Goal: Task Accomplishment & Management: Manage account settings

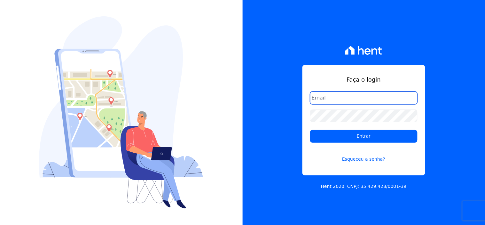
click at [362, 98] on input "email" at bounding box center [363, 98] width 107 height 13
type input "comunicacaojardim@hotmail.com"
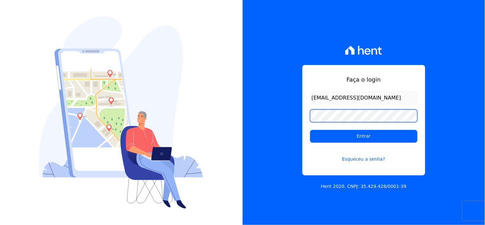
click at [310, 130] on input "Entrar" at bounding box center [363, 136] width 107 height 13
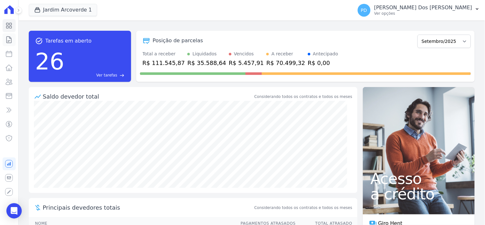
click at [5, 38] on icon at bounding box center [9, 40] width 8 height 8
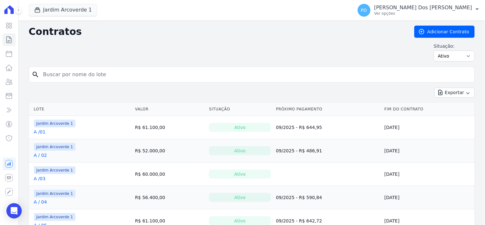
click at [81, 74] on input "search" at bounding box center [255, 74] width 433 height 13
type input "i / 14"
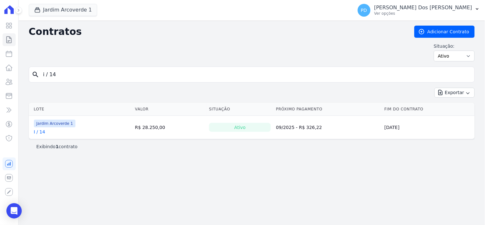
click at [39, 134] on link "I / 14" at bounding box center [40, 132] width 12 height 6
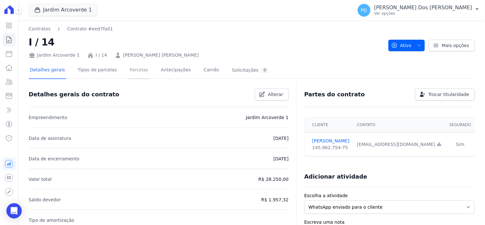
click at [129, 72] on link "Parcelas" at bounding box center [138, 70] width 21 height 17
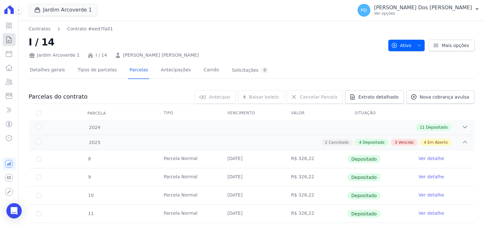
click at [11, 40] on icon at bounding box center [9, 40] width 8 height 8
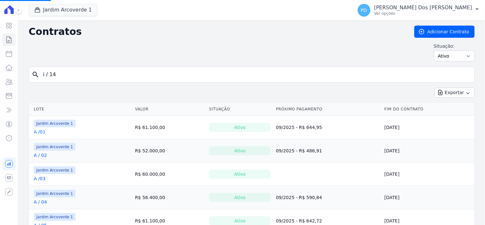
click at [138, 72] on input "i / 14" at bounding box center [255, 74] width 433 height 13
click at [55, 76] on input "search" at bounding box center [255, 74] width 433 height 13
type input "i / 27"
click at [63, 6] on button "Jardim Arcoverde 1" at bounding box center [63, 10] width 69 height 12
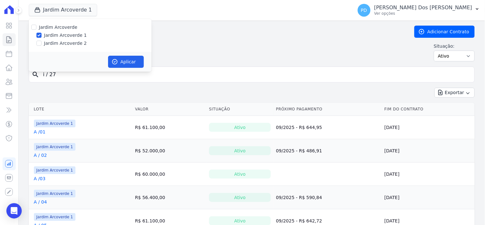
click at [56, 41] on label "Jardim Arcoverde 2" at bounding box center [65, 43] width 43 height 7
click at [42, 41] on input "Jardim Arcoverde 2" at bounding box center [38, 43] width 5 height 5
checkbox input "true"
click at [138, 56] on button "Aplicar" at bounding box center [126, 62] width 36 height 12
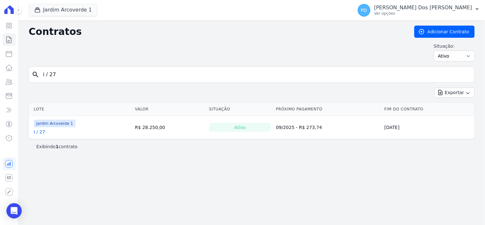
click at [39, 132] on link "I / 27" at bounding box center [40, 132] width 12 height 6
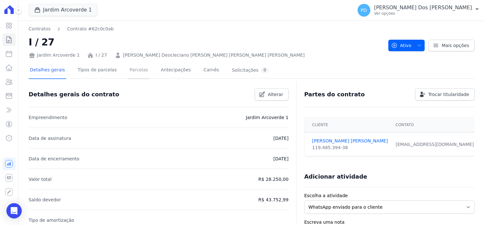
click at [136, 68] on link "Parcelas" at bounding box center [138, 70] width 21 height 17
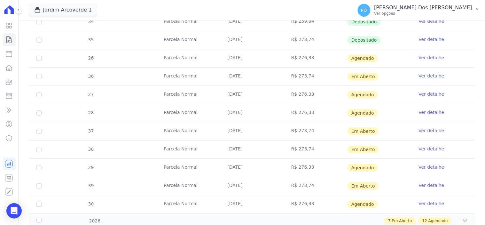
scroll to position [462, 0]
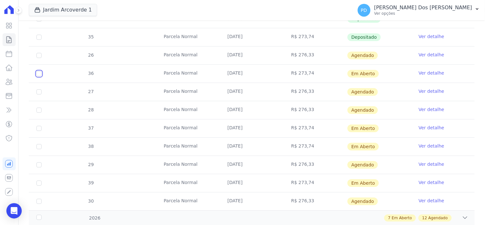
click at [36, 74] on input "checkbox" at bounding box center [38, 73] width 5 height 5
checkbox input "true"
click at [36, 129] on input "checkbox" at bounding box center [38, 128] width 5 height 5
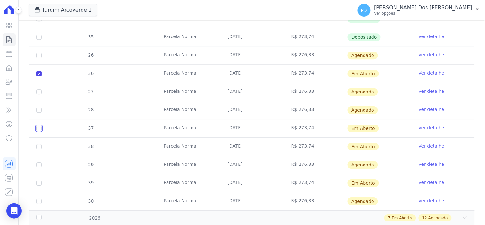
checkbox input "true"
click at [39, 150] on td "38" at bounding box center [39, 147] width 20 height 18
click at [39, 183] on input "checkbox" at bounding box center [38, 182] width 5 height 5
checkbox input "true"
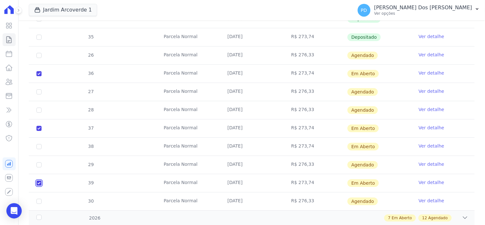
checkbox input "true"
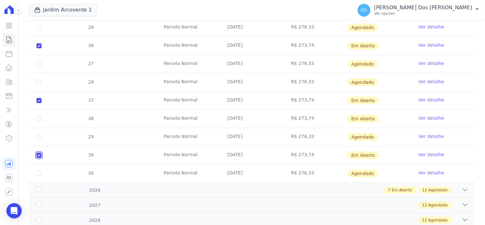
scroll to position [569, 0]
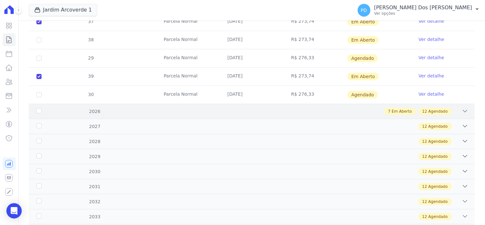
click at [39, 110] on div "2026" at bounding box center [55, 111] width 40 height 7
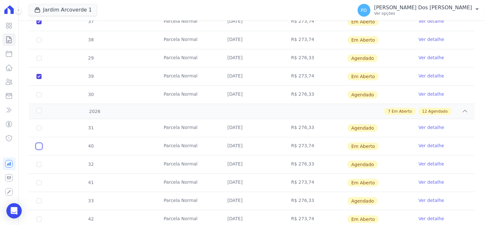
click at [38, 146] on input "checkbox" at bounding box center [38, 146] width 5 height 5
checkbox input "true"
click at [41, 184] on input "checkbox" at bounding box center [38, 182] width 5 height 5
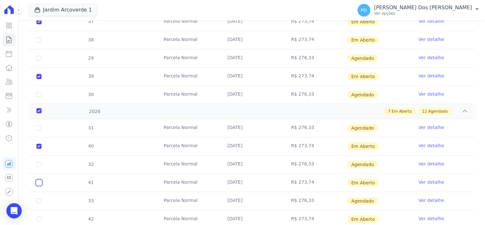
checkbox input "true"
click at [42, 219] on td "42" at bounding box center [39, 219] width 20 height 18
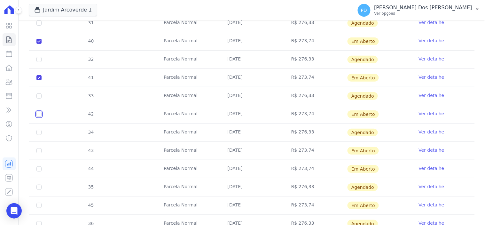
scroll to position [675, 0]
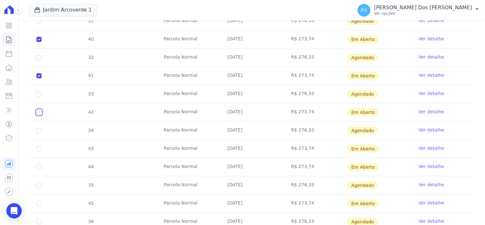
click at [36, 113] on input "checkbox" at bounding box center [38, 112] width 5 height 5
checkbox input "true"
click at [38, 151] on input "checkbox" at bounding box center [38, 148] width 5 height 5
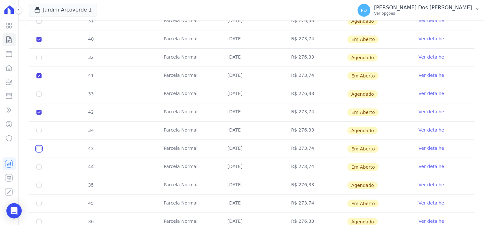
checkbox input "true"
click at [39, 168] on input "checkbox" at bounding box center [38, 166] width 5 height 5
checkbox input "true"
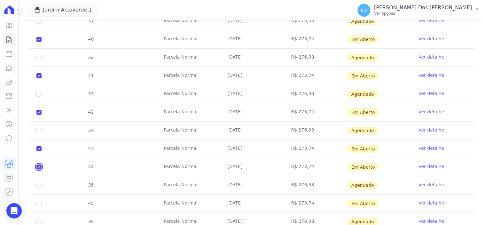
checkbox input "true"
click at [39, 204] on input "checkbox" at bounding box center [38, 203] width 5 height 5
checkbox input "true"
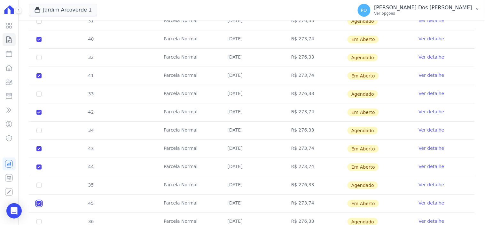
checkbox input "true"
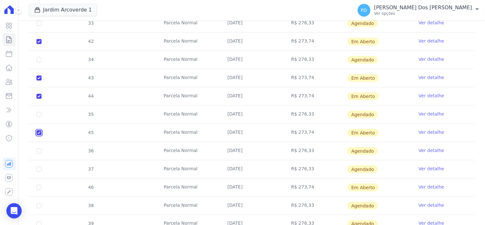
scroll to position [746, 0]
click at [38, 189] on input "checkbox" at bounding box center [38, 187] width 5 height 5
checkbox input "true"
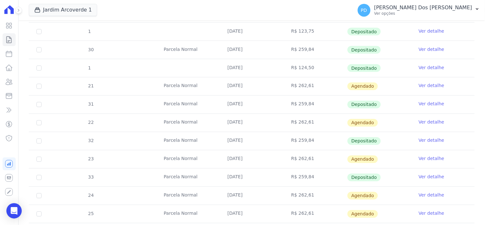
scroll to position [0, 0]
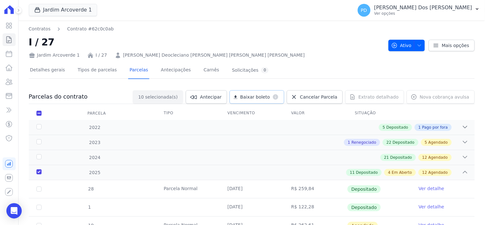
click at [257, 94] on span "Baixar boleto" at bounding box center [255, 97] width 30 height 6
click at [10, 38] on icon at bounding box center [9, 39] width 5 height 6
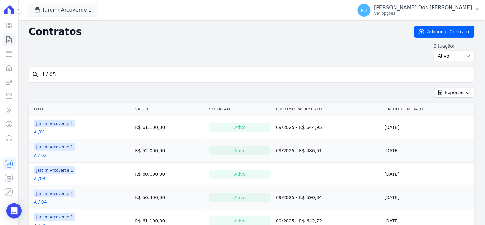
type input "i / 05"
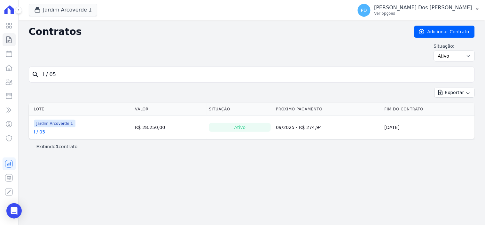
click at [41, 132] on link "I / 05" at bounding box center [40, 132] width 12 height 6
click at [49, 76] on input "i / 05" at bounding box center [255, 74] width 433 height 13
type input "i /05"
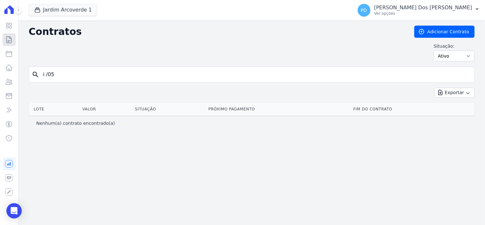
click at [10, 43] on icon at bounding box center [9, 39] width 5 height 6
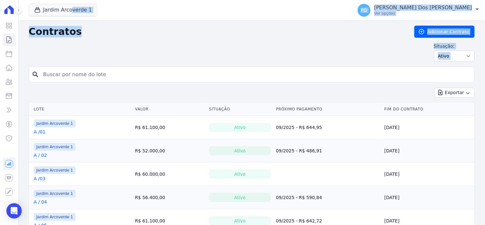
drag, startPoint x: 72, startPoint y: 71, endPoint x: 27, endPoint y: 71, distance: 45.1
click at [84, 13] on button "Jardim Arcoverde 1" at bounding box center [63, 10] width 69 height 12
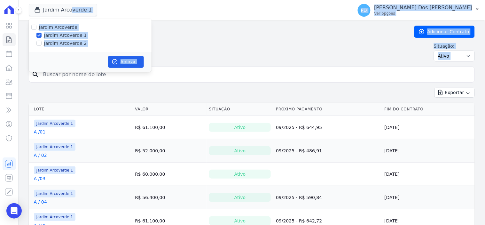
click at [72, 39] on div "Jardim Arcoverde Jardim Arcoverde 1 Jardim Arcoverde 2" at bounding box center [90, 35] width 123 height 33
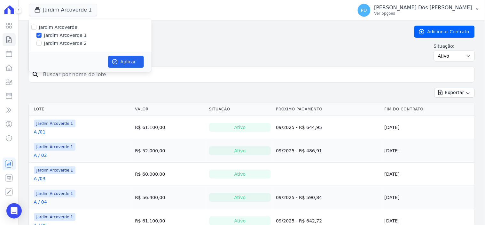
click at [72, 41] on label "Jardim Arcoverde 2" at bounding box center [65, 43] width 43 height 7
click at [42, 41] on input "Jardim Arcoverde 2" at bounding box center [38, 43] width 5 height 5
checkbox input "true"
click at [118, 62] on button "Aplicar" at bounding box center [126, 62] width 36 height 12
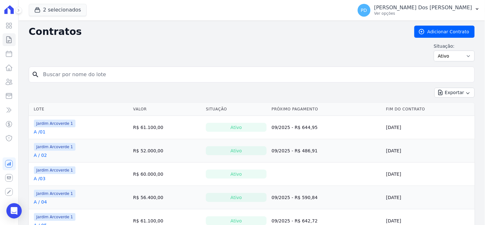
click at [92, 76] on input "search" at bounding box center [255, 74] width 433 height 13
type input "I / 05"
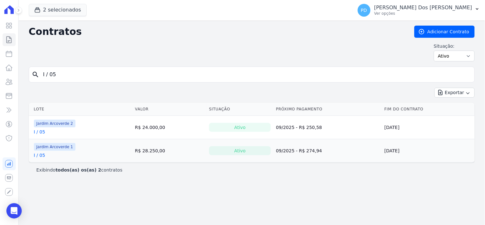
click at [42, 132] on link "I / 05" at bounding box center [40, 132] width 12 height 6
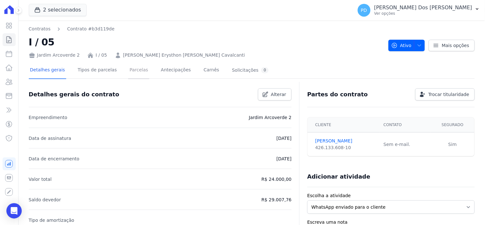
click at [129, 68] on link "Parcelas" at bounding box center [138, 70] width 21 height 17
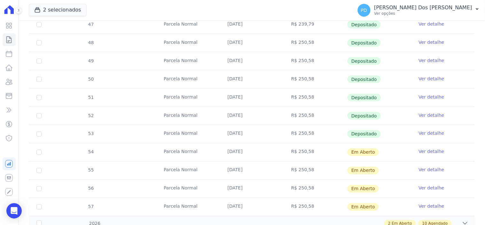
scroll to position [213, 0]
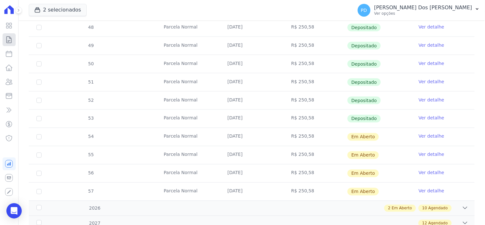
click at [8, 42] on icon at bounding box center [9, 40] width 8 height 8
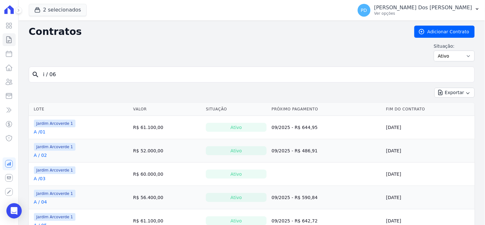
type input "i / 06"
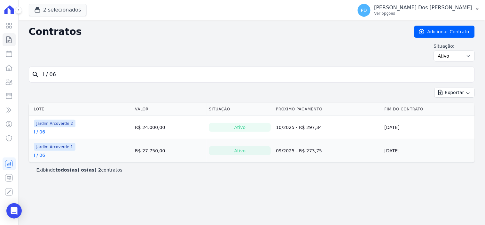
click at [43, 132] on link "I / 06" at bounding box center [40, 132] width 12 height 6
click at [40, 155] on link "I / 06" at bounding box center [40, 155] width 12 height 6
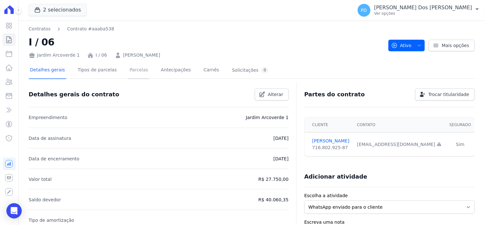
click at [129, 68] on link "Parcelas" at bounding box center [138, 70] width 21 height 17
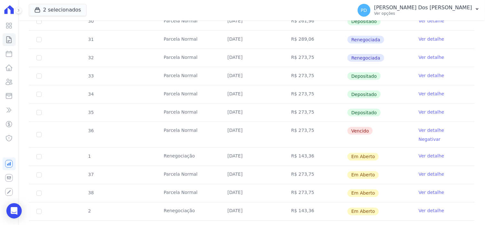
scroll to position [213, 0]
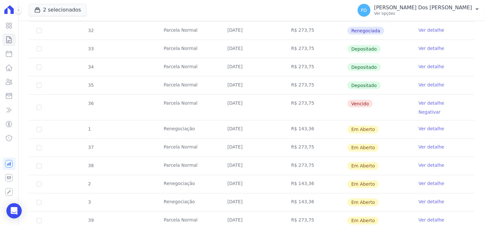
click at [424, 102] on link "Ver detalhe" at bounding box center [432, 103] width 26 height 6
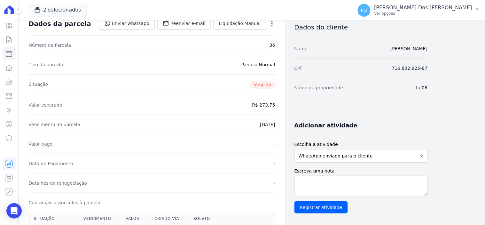
scroll to position [107, 0]
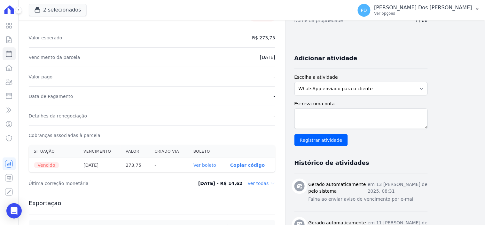
click at [205, 165] on link "Ver boleto" at bounding box center [205, 165] width 23 height 5
click at [10, 37] on icon at bounding box center [9, 40] width 8 height 8
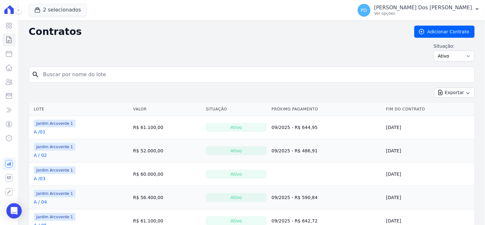
click at [62, 75] on input "search" at bounding box center [255, 74] width 433 height 13
click at [61, 74] on input "i / 07" at bounding box center [255, 74] width 433 height 13
type input "i / 25"
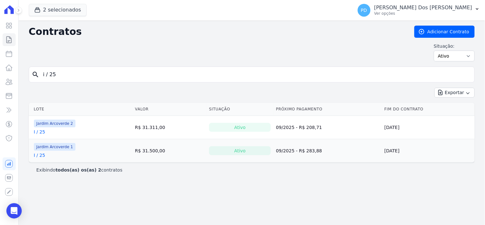
click at [42, 132] on link "I / 25" at bounding box center [40, 132] width 12 height 6
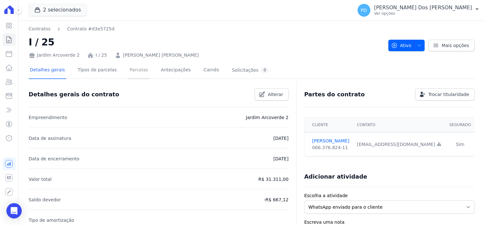
click at [134, 70] on link "Parcelas" at bounding box center [138, 70] width 21 height 17
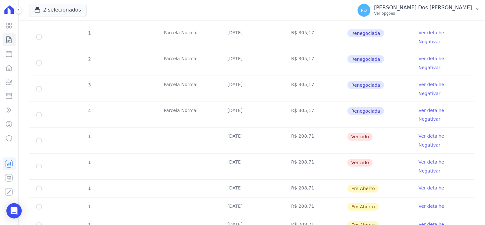
scroll to position [214, 0]
click at [38, 138] on input "checkbox" at bounding box center [38, 140] width 5 height 5
checkbox input "true"
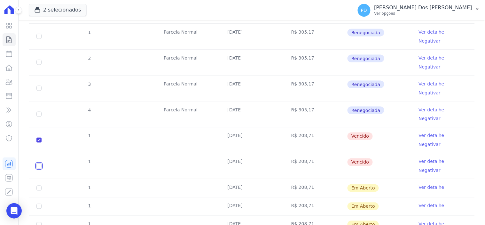
click at [39, 163] on input "checkbox" at bounding box center [38, 165] width 5 height 5
checkbox input "true"
click at [37, 186] on input "checkbox" at bounding box center [38, 188] width 5 height 5
checkbox input "true"
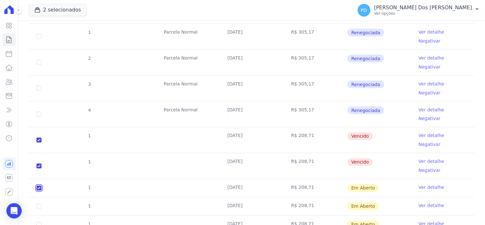
checkbox input "true"
click at [38, 204] on input "checkbox" at bounding box center [38, 206] width 5 height 5
checkbox input "true"
click at [38, 222] on input "checkbox" at bounding box center [38, 224] width 5 height 5
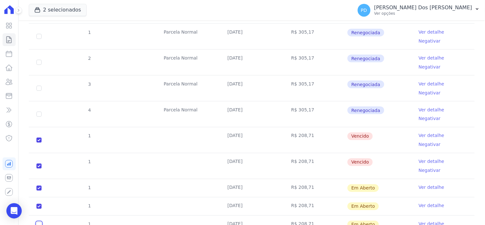
checkbox input "true"
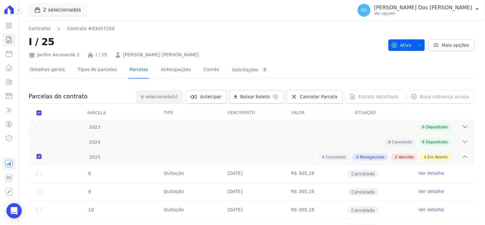
scroll to position [0, 0]
click at [255, 98] on span "Baixar boleto" at bounding box center [255, 97] width 30 height 6
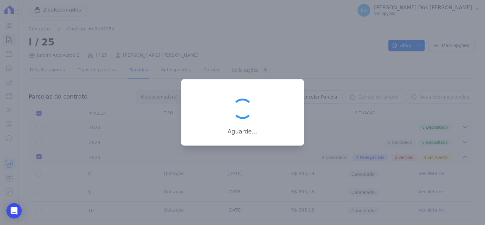
click at [284, 84] on div "Aguarde..." at bounding box center [242, 112] width 123 height 66
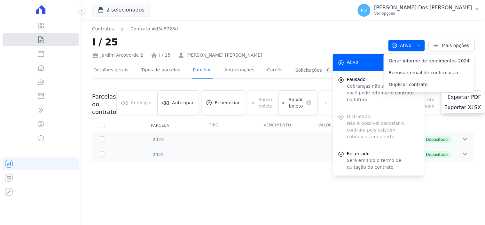
click at [41, 36] on icon at bounding box center [41, 40] width 8 height 8
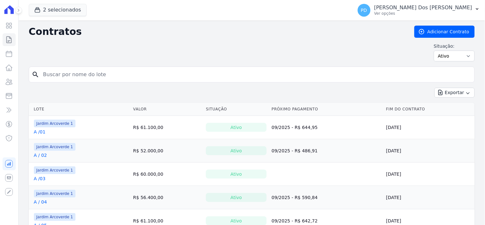
click at [144, 74] on input "search" at bounding box center [255, 74] width 433 height 13
type input "h / 07"
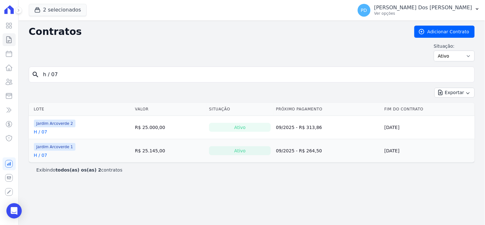
click at [43, 157] on link "H / 07" at bounding box center [40, 155] width 13 height 6
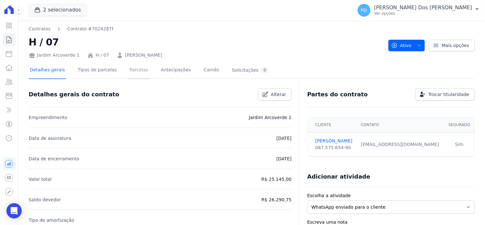
click at [135, 71] on link "Parcelas" at bounding box center [138, 70] width 21 height 17
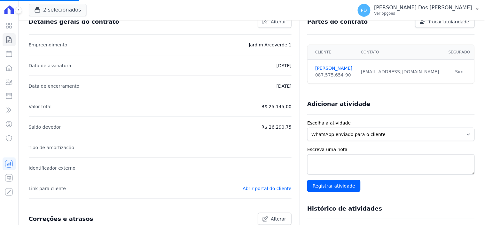
scroll to position [0, 0]
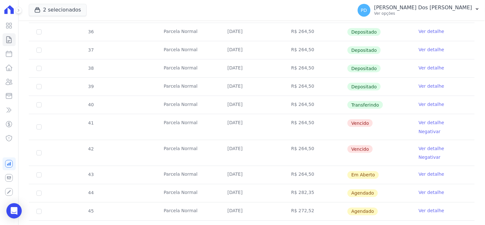
scroll to position [178, 0]
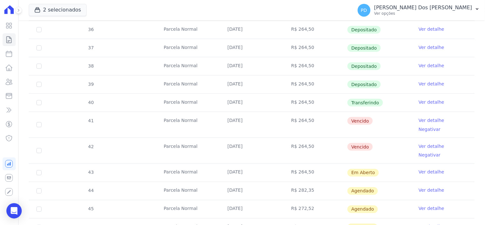
click at [427, 120] on link "Ver detalhe" at bounding box center [432, 120] width 26 height 6
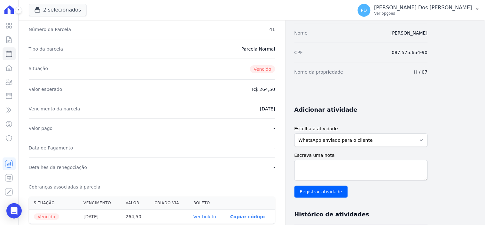
scroll to position [178, 0]
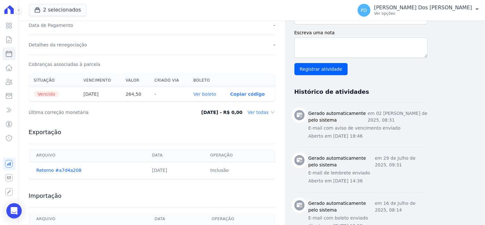
click at [211, 93] on link "Ver boleto" at bounding box center [205, 94] width 23 height 5
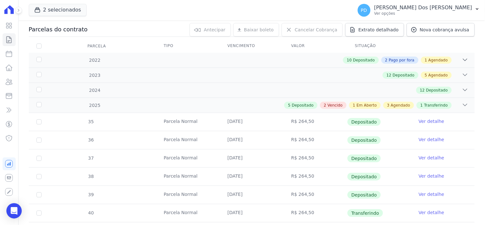
scroll to position [142, 0]
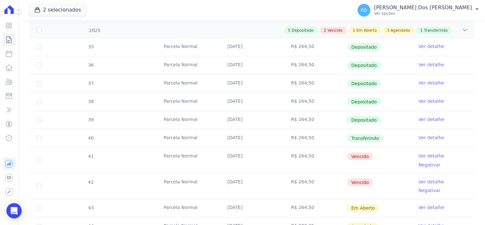
click at [427, 179] on link "Ver detalhe" at bounding box center [432, 182] width 26 height 6
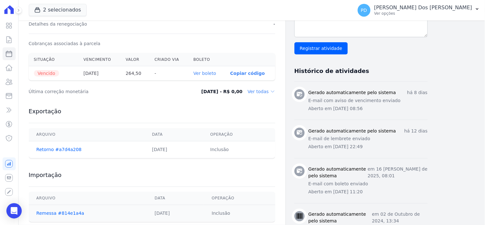
scroll to position [213, 0]
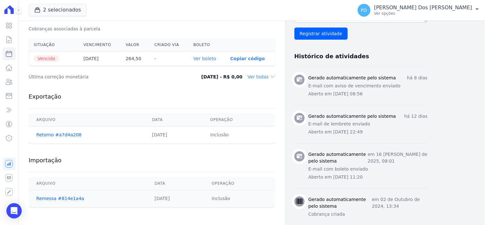
click at [207, 59] on link "Ver boleto" at bounding box center [205, 58] width 23 height 5
click at [8, 39] on icon at bounding box center [9, 40] width 8 height 8
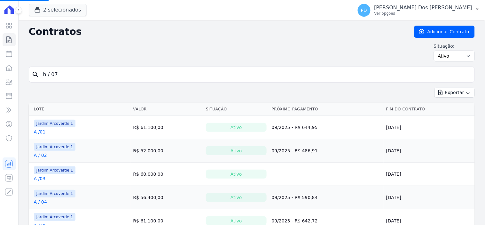
click at [56, 72] on input "h / 07" at bounding box center [255, 74] width 433 height 13
click at [33, 72] on div "search" at bounding box center [252, 75] width 446 height 16
type input "j / 36"
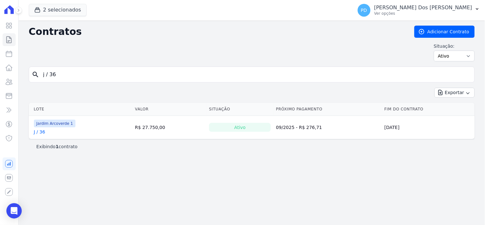
click at [42, 133] on link "J / 36" at bounding box center [40, 132] width 12 height 6
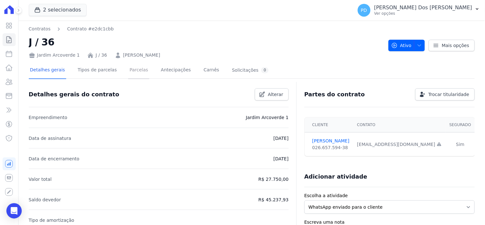
click at [133, 71] on link "Parcelas" at bounding box center [138, 70] width 21 height 17
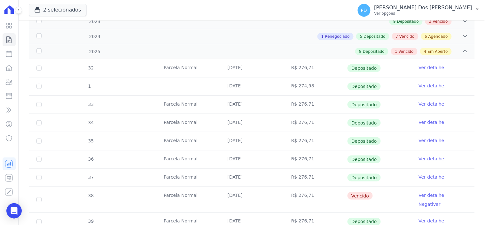
scroll to position [178, 0]
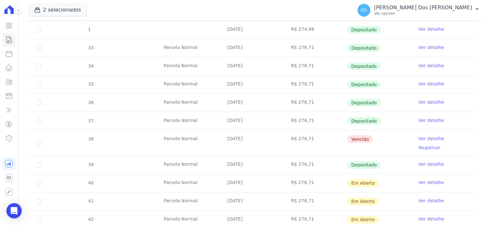
click at [421, 161] on link "Ver detalhe" at bounding box center [432, 164] width 26 height 6
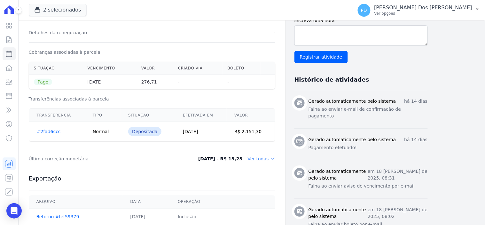
scroll to position [178, 0]
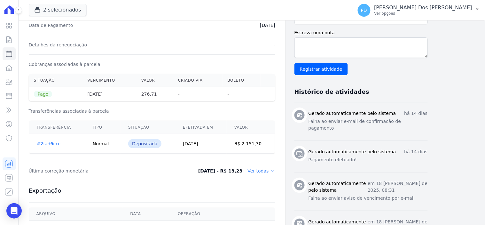
drag, startPoint x: 193, startPoint y: 146, endPoint x: 207, endPoint y: 147, distance: 14.7
click at [207, 147] on td "[DATE]" at bounding box center [201, 144] width 52 height 20
click at [5, 40] on icon at bounding box center [9, 40] width 8 height 8
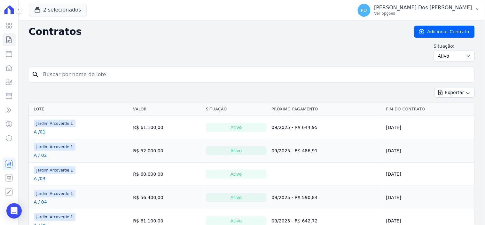
click at [61, 75] on input "search" at bounding box center [255, 74] width 433 height 13
type input "d / 02"
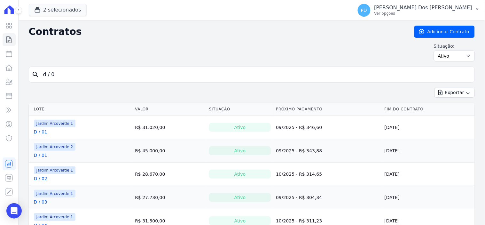
click at [65, 76] on input "d / 0" at bounding box center [255, 74] width 433 height 13
type input "d / 02"
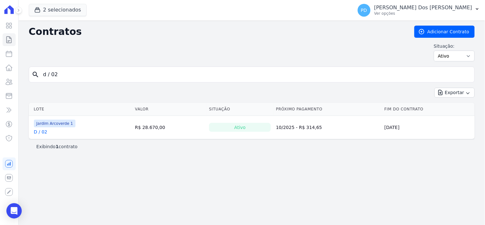
click at [43, 133] on link "D / 02" at bounding box center [40, 132] width 13 height 6
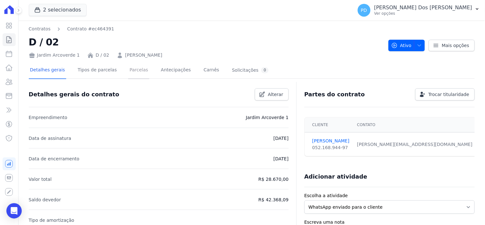
click at [128, 70] on link "Parcelas" at bounding box center [138, 70] width 21 height 17
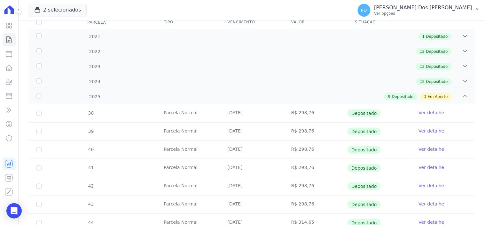
scroll to position [178, 0]
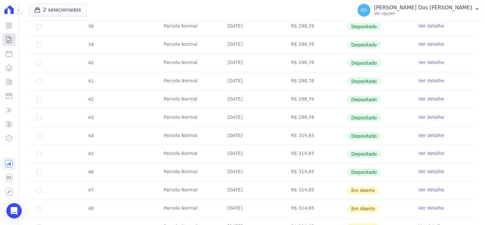
click at [8, 45] on link "Contratos" at bounding box center [9, 39] width 13 height 13
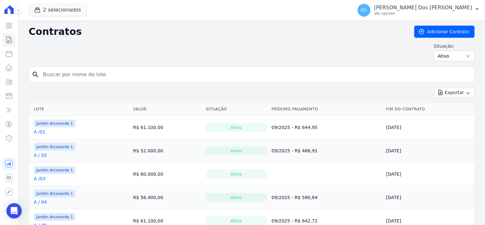
click at [55, 76] on input "search" at bounding box center [255, 74] width 433 height 13
type input "d / 36"
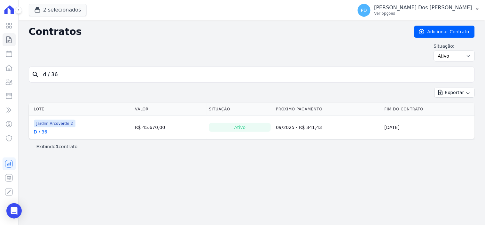
click at [42, 131] on link "D / 36" at bounding box center [40, 132] width 13 height 6
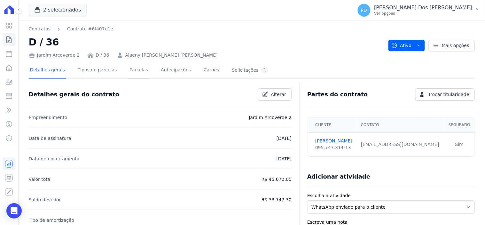
click at [133, 72] on link "Parcelas" at bounding box center [138, 70] width 21 height 17
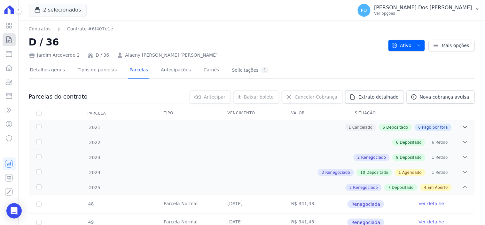
click at [11, 37] on icon at bounding box center [9, 40] width 8 height 8
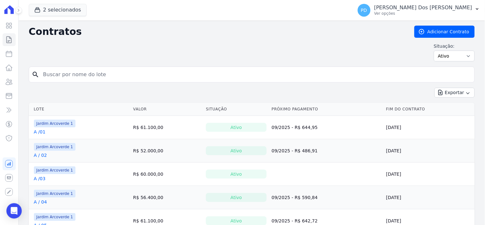
click at [97, 78] on input "search" at bounding box center [255, 74] width 433 height 13
type input "j / 36"
click at [61, 76] on input "j / 36" at bounding box center [255, 74] width 433 height 13
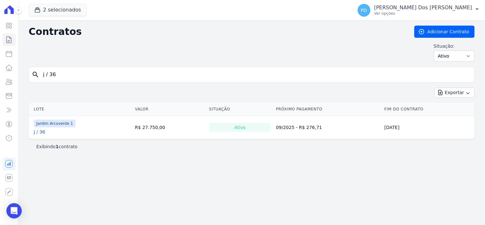
click at [43, 134] on link "J / 36" at bounding box center [40, 132] width 12 height 6
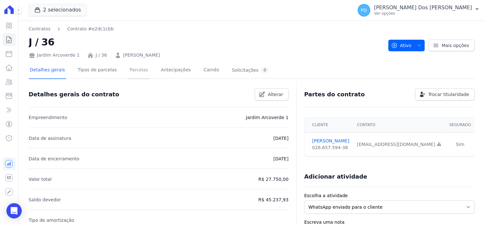
click at [129, 71] on link "Parcelas" at bounding box center [138, 70] width 21 height 17
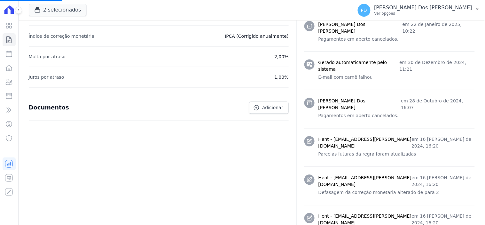
scroll to position [355, 0]
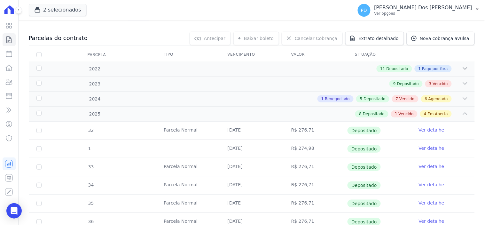
scroll to position [178, 0]
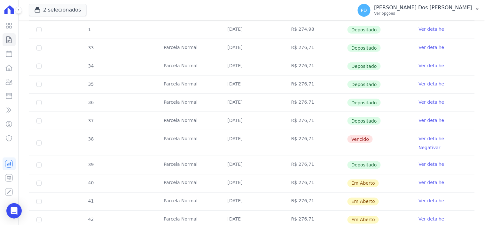
click at [422, 119] on link "Ver detalhe" at bounding box center [432, 120] width 26 height 6
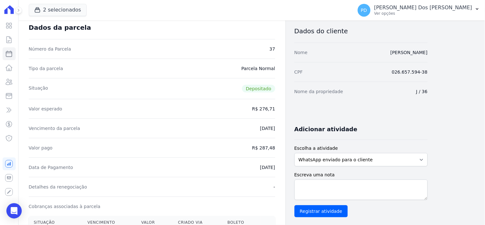
scroll to position [71, 0]
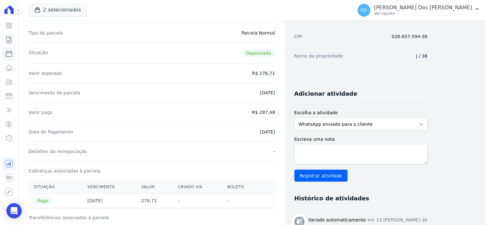
drag, startPoint x: 12, startPoint y: 39, endPoint x: 56, endPoint y: 58, distance: 48.3
click at [12, 39] on icon at bounding box center [9, 40] width 8 height 8
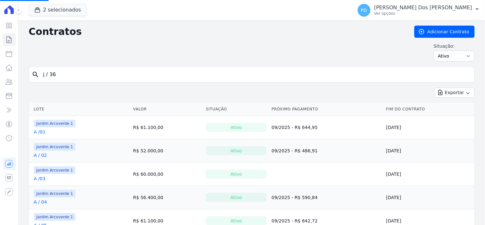
click at [103, 73] on input "j / 36" at bounding box center [255, 74] width 433 height 13
drag, startPoint x: 68, startPoint y: 74, endPoint x: 42, endPoint y: 73, distance: 26.2
click at [42, 73] on input "j / 36" at bounding box center [255, 74] width 433 height 13
type input "I /"
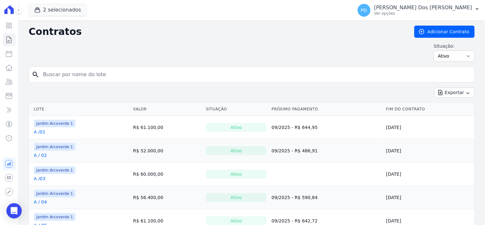
click at [86, 79] on input "search" at bounding box center [255, 74] width 433 height 13
type input "I / 07"
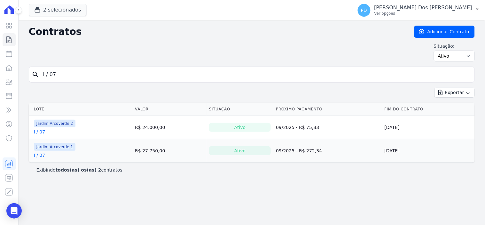
click at [39, 130] on link "I / 07" at bounding box center [40, 132] width 12 height 6
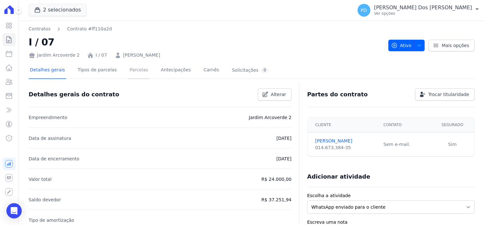
click at [133, 71] on link "Parcelas" at bounding box center [138, 70] width 21 height 17
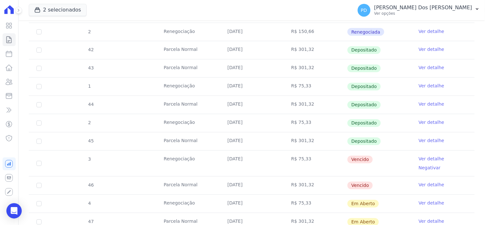
scroll to position [284, 0]
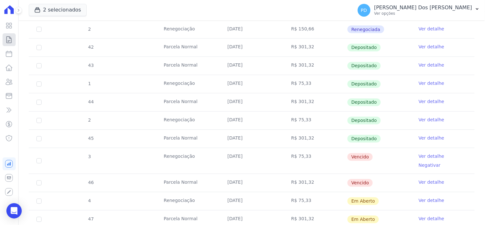
click at [10, 38] on icon at bounding box center [9, 40] width 8 height 8
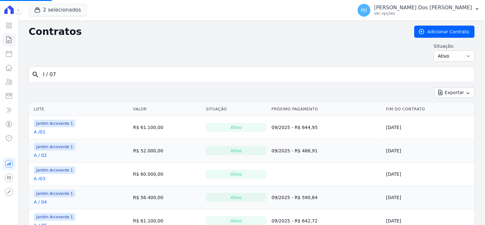
click at [82, 74] on input "I / 07" at bounding box center [255, 74] width 433 height 13
click at [82, 74] on input "search" at bounding box center [255, 74] width 433 height 13
type input "I / 11"
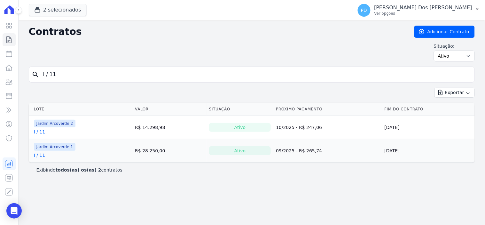
click at [41, 133] on link "I / 11" at bounding box center [40, 132] width 12 height 6
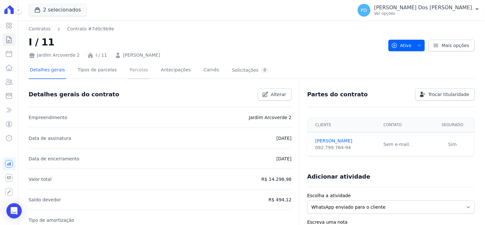
click at [130, 68] on link "Parcelas" at bounding box center [138, 70] width 21 height 17
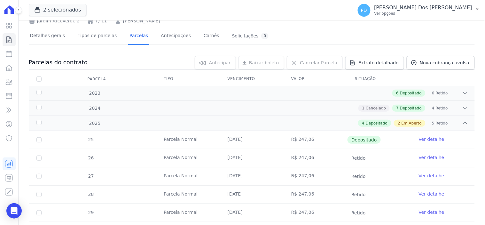
scroll to position [159, 0]
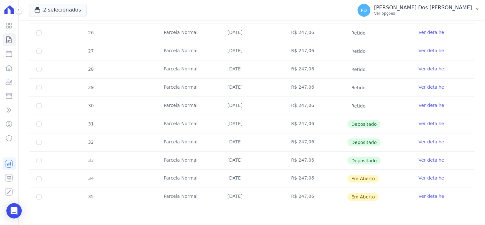
click at [431, 158] on link "Ver detalhe" at bounding box center [432, 160] width 26 height 6
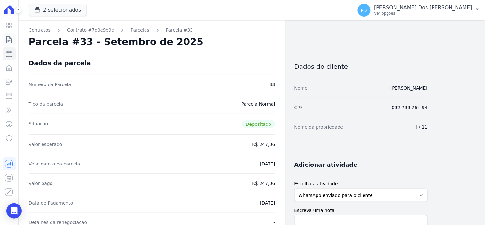
click at [10, 40] on icon at bounding box center [9, 40] width 8 height 8
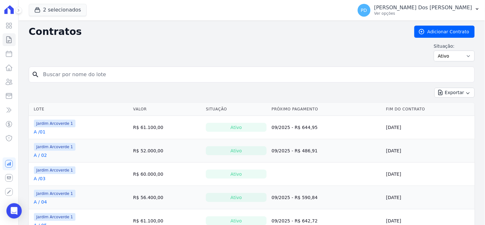
click at [87, 76] on input "search" at bounding box center [255, 74] width 433 height 13
type input "g / 11"
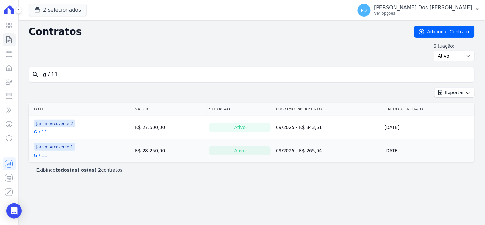
click at [43, 131] on link "G / 11" at bounding box center [40, 132] width 13 height 6
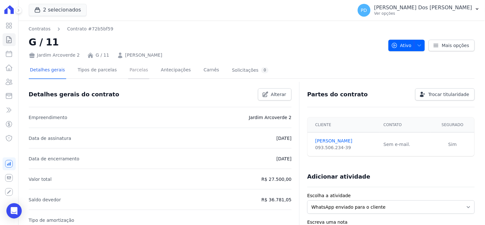
click at [137, 70] on link "Parcelas" at bounding box center [138, 70] width 21 height 17
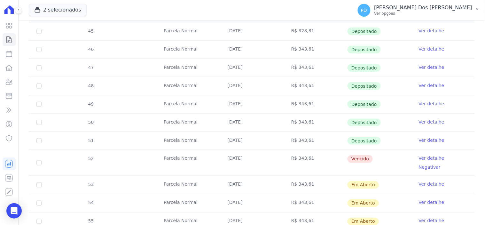
scroll to position [213, 0]
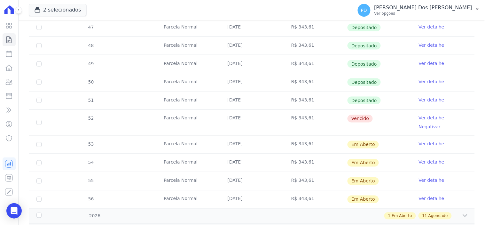
click at [419, 119] on link "Ver detalhe" at bounding box center [432, 118] width 26 height 6
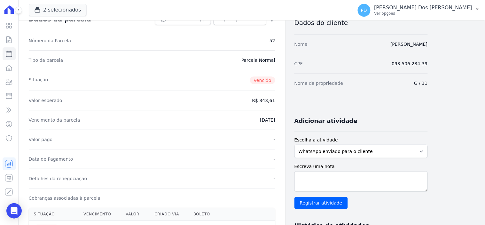
scroll to position [213, 0]
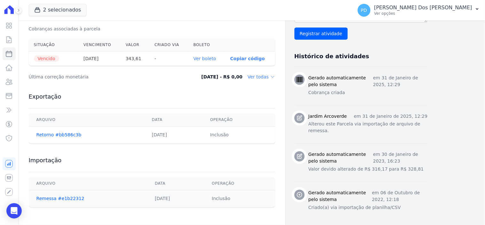
click at [202, 58] on link "Ver boleto" at bounding box center [205, 58] width 23 height 5
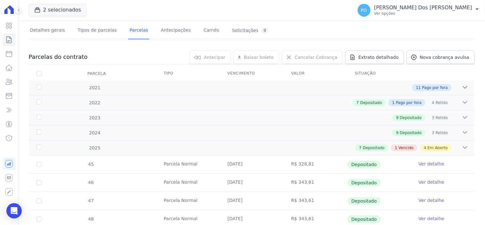
scroll to position [142, 0]
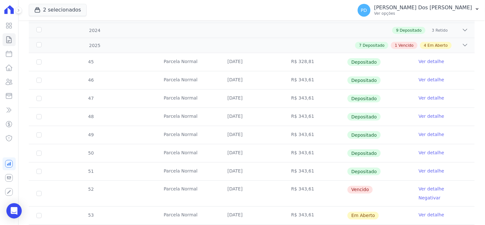
click at [426, 212] on link "Ver detalhe" at bounding box center [432, 215] width 26 height 6
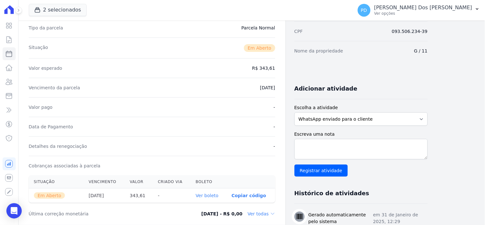
scroll to position [213, 0]
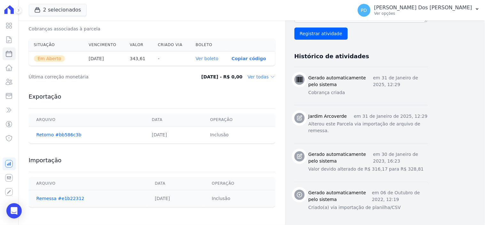
click at [210, 56] on link "Ver boleto" at bounding box center [207, 58] width 23 height 5
click at [10, 36] on icon at bounding box center [9, 40] width 8 height 8
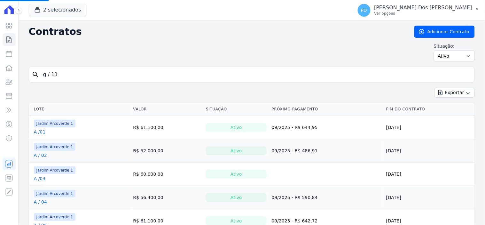
click at [84, 72] on input "g / 11" at bounding box center [255, 74] width 433 height 13
drag, startPoint x: 78, startPoint y: 71, endPoint x: 38, endPoint y: 58, distance: 41.8
click at [39, 68] on div "search g / 11" at bounding box center [252, 75] width 446 height 16
type input "b /"
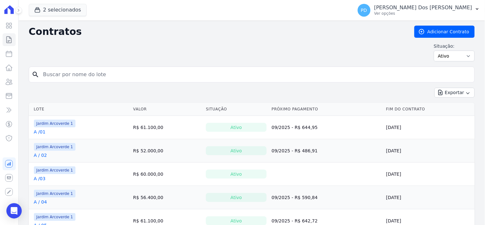
click at [50, 69] on input "search" at bounding box center [255, 74] width 433 height 13
type input "b / 29"
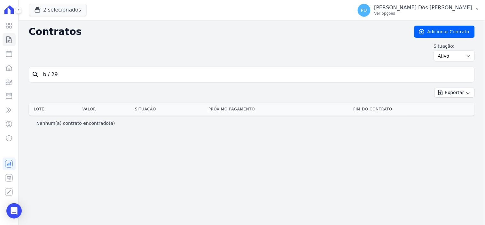
click at [49, 76] on input "b / 29" at bounding box center [255, 74] width 433 height 13
type input "b /29"
